Goal: Entertainment & Leisure: Consume media (video, audio)

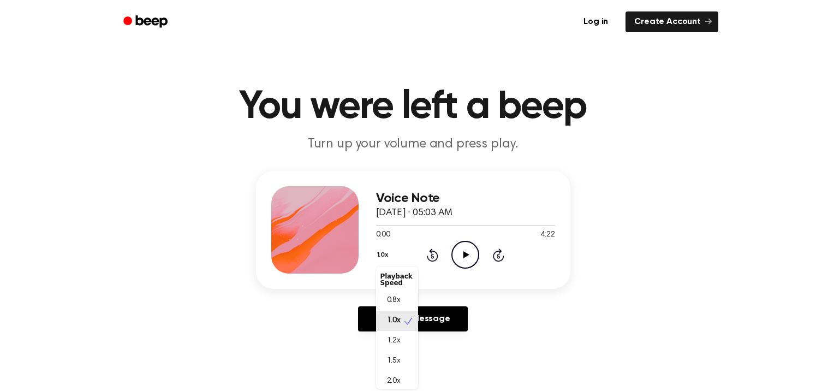
click at [380, 254] on button "1.0x" at bounding box center [384, 255] width 16 height 19
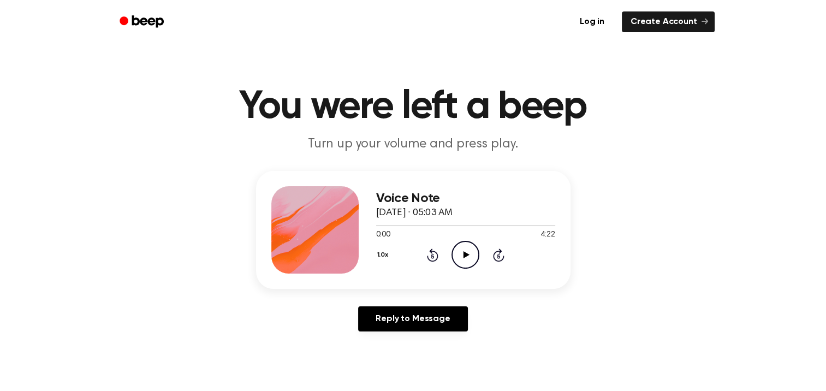
click at [380, 254] on button "1.0x" at bounding box center [384, 255] width 16 height 19
click at [465, 253] on icon at bounding box center [467, 254] width 6 height 7
click at [465, 253] on icon "Pause Audio" at bounding box center [465, 255] width 28 height 28
click at [465, 253] on icon at bounding box center [467, 254] width 6 height 7
click at [467, 252] on icon at bounding box center [465, 254] width 5 height 7
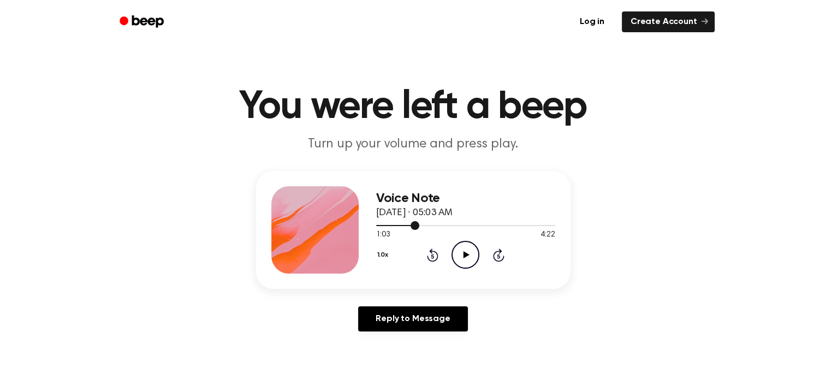
click at [411, 224] on span at bounding box center [415, 225] width 9 height 9
drag, startPoint x: 410, startPoint y: 224, endPoint x: 462, endPoint y: 254, distance: 60.7
click at [462, 254] on div "Voice Note [DATE] · 05:03 AM 0:50 4:22 Your browser does not support the [objec…" at bounding box center [465, 229] width 179 height 87
click at [462, 254] on icon "Play Audio" at bounding box center [465, 255] width 28 height 28
click at [427, 283] on div "Voice Note [DATE] · 05:03 AM 0:51 4:22 Your browser does not support the [objec…" at bounding box center [413, 230] width 314 height 118
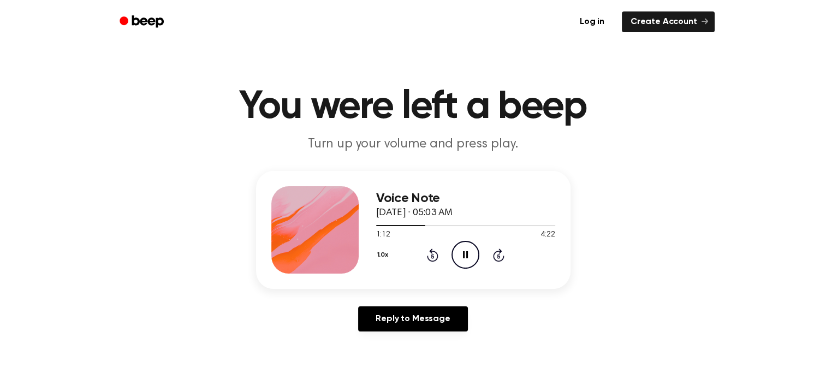
click at [431, 252] on icon at bounding box center [432, 254] width 11 height 13
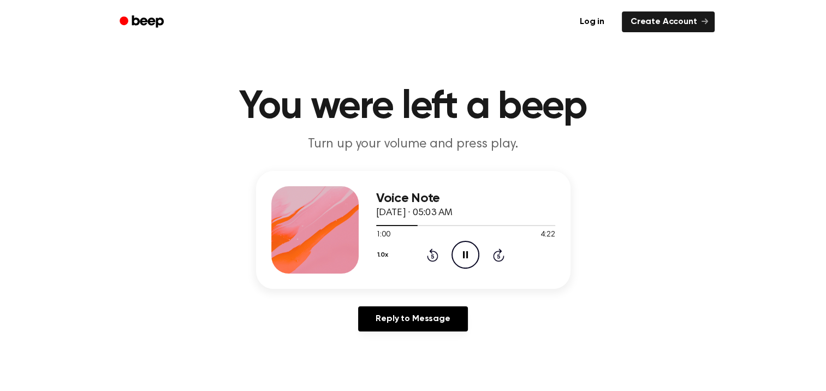
click at [468, 258] on icon "Pause Audio" at bounding box center [465, 255] width 28 height 28
click at [468, 258] on icon "Play Audio" at bounding box center [465, 255] width 28 height 28
click at [465, 254] on icon "Pause Audio" at bounding box center [465, 255] width 28 height 28
click at [430, 254] on icon "Rewind 5 seconds" at bounding box center [432, 255] width 12 height 14
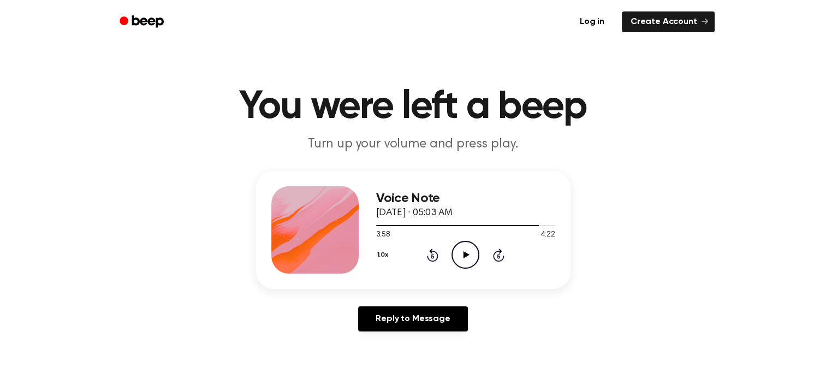
click at [472, 253] on icon "Play Audio" at bounding box center [465, 255] width 28 height 28
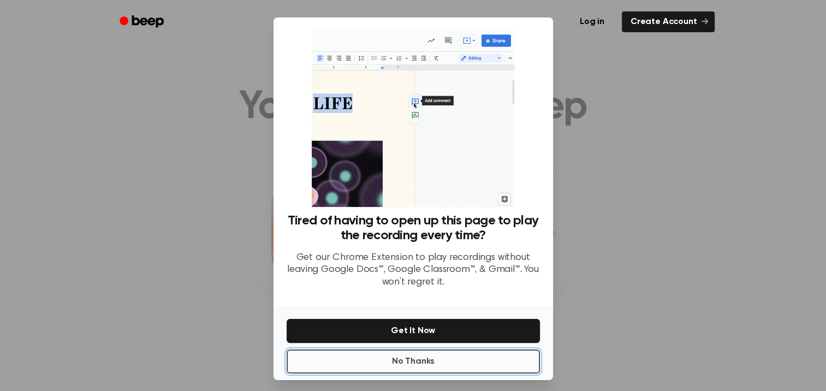
click at [443, 363] on button "No Thanks" at bounding box center [413, 361] width 253 height 24
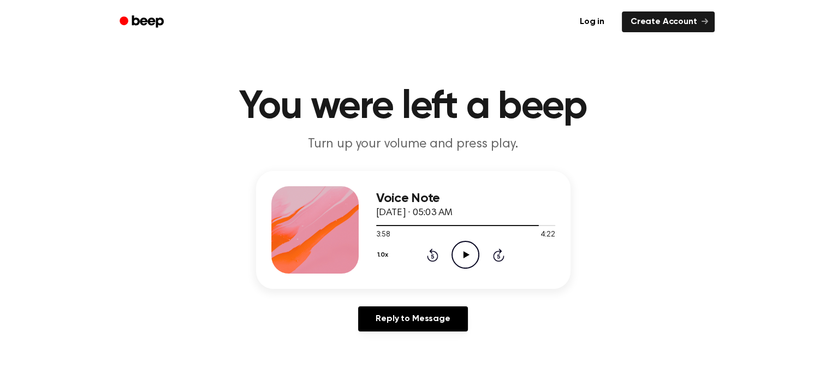
click at [461, 256] on icon "Play Audio" at bounding box center [465, 255] width 28 height 28
click at [465, 256] on icon "Pause Audio" at bounding box center [465, 255] width 28 height 28
click at [437, 254] on icon at bounding box center [432, 254] width 11 height 13
click at [461, 256] on icon "Play Audio" at bounding box center [465, 255] width 28 height 28
click at [432, 254] on icon at bounding box center [432, 256] width 3 height 4
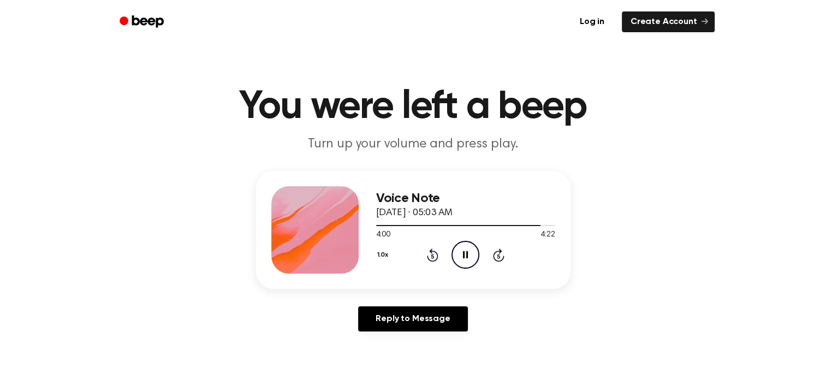
click at [432, 254] on icon at bounding box center [432, 256] width 3 height 4
